Goal: Check status: Check status

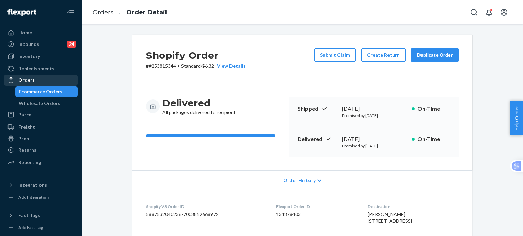
click at [25, 83] on div "Orders" at bounding box center [26, 80] width 16 height 7
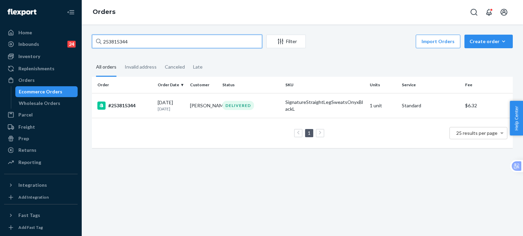
click at [146, 43] on input "253815344" at bounding box center [177, 42] width 170 height 14
drag, startPoint x: 146, startPoint y: 43, endPoint x: 92, endPoint y: 35, distance: 55.4
click at [92, 35] on div "253815344" at bounding box center [177, 42] width 170 height 14
paste input "5250282"
type input "255250282"
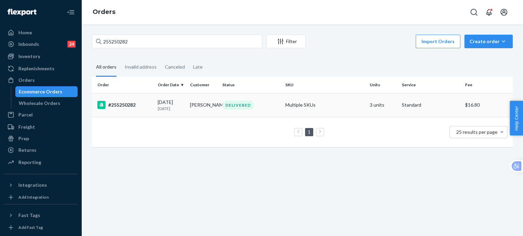
click at [126, 104] on div "#255250282" at bounding box center [124, 105] width 55 height 8
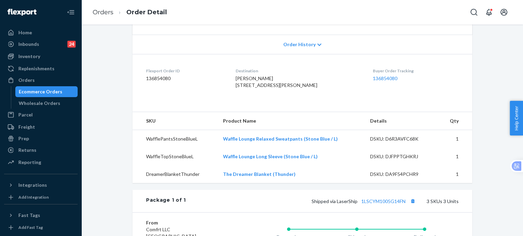
scroll to position [227, 0]
